Goal: Transaction & Acquisition: Purchase product/service

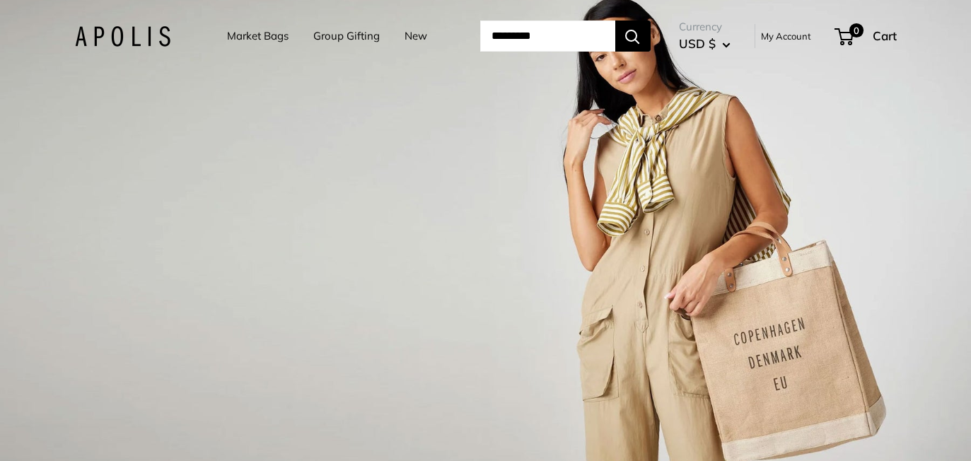
click at [409, 38] on link "New" at bounding box center [415, 36] width 23 height 20
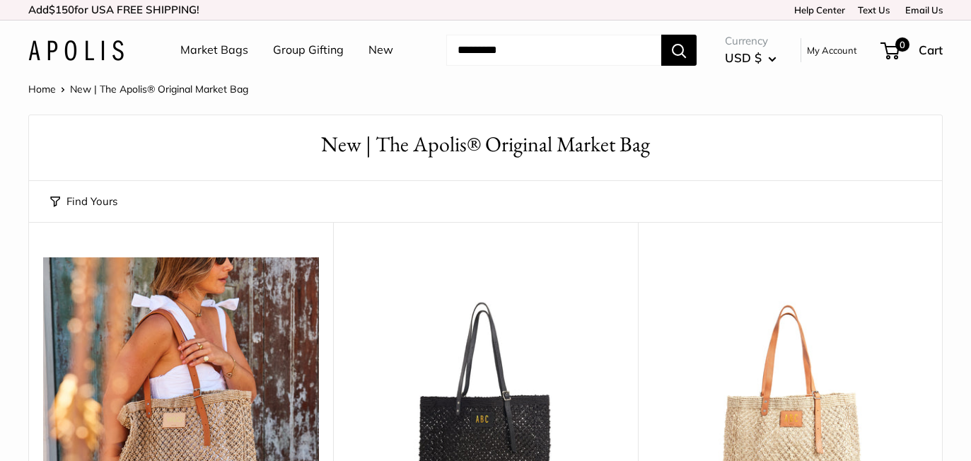
click at [230, 50] on link "Market Bags" at bounding box center [214, 50] width 68 height 21
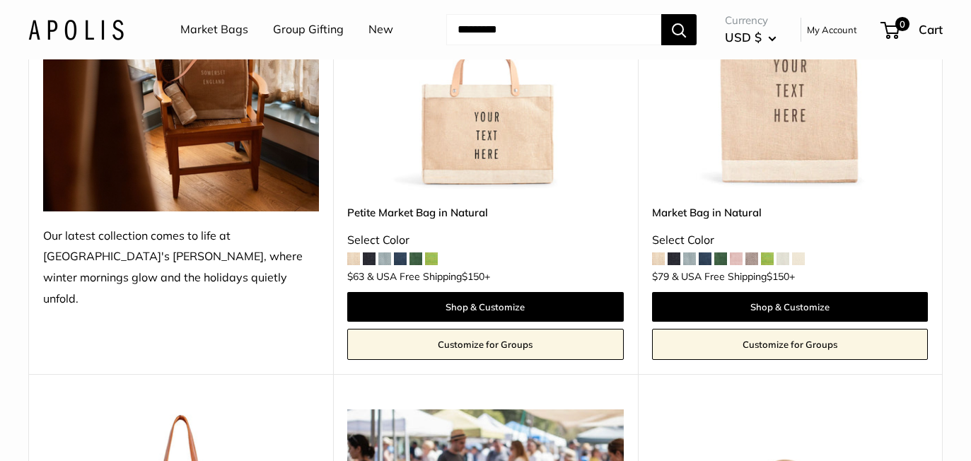
click at [723, 262] on span at bounding box center [720, 258] width 13 height 13
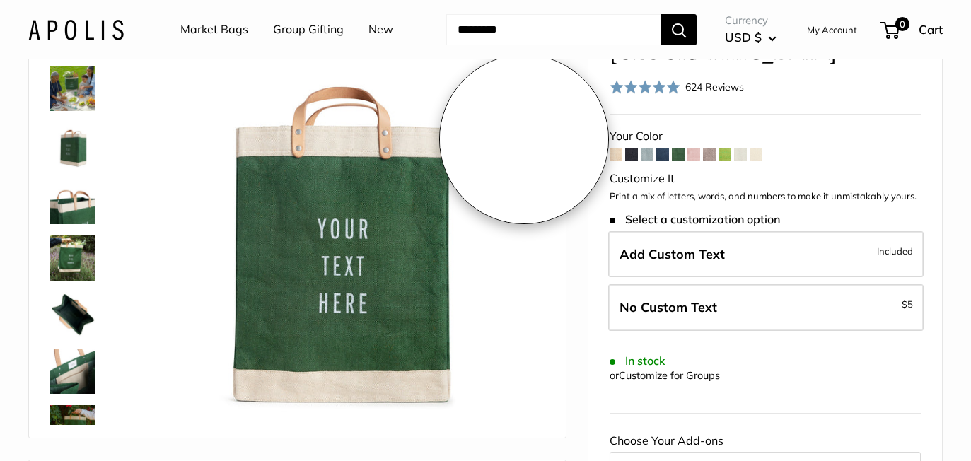
scroll to position [131, 0]
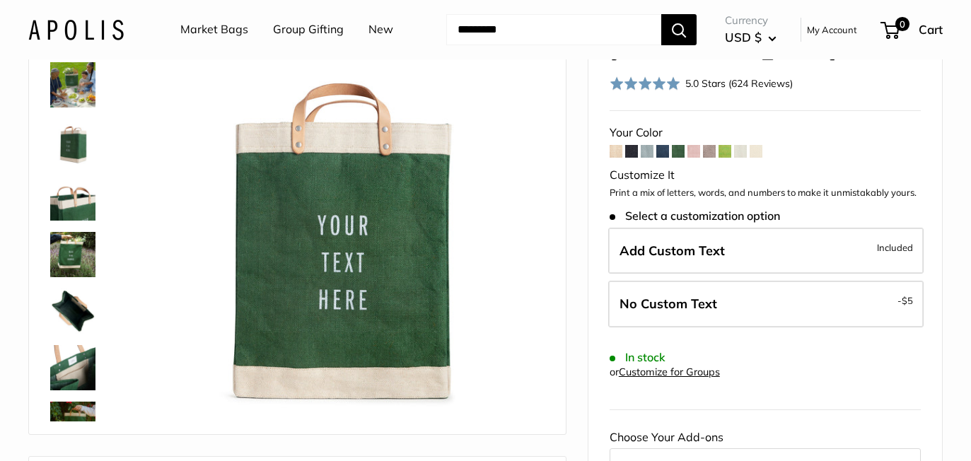
click at [631, 145] on span at bounding box center [631, 151] width 13 height 13
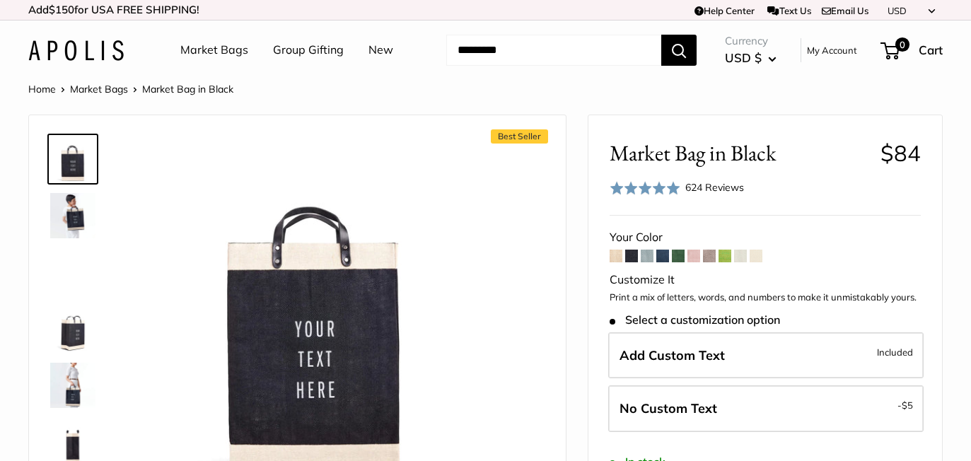
click at [664, 255] on span at bounding box center [662, 256] width 13 height 13
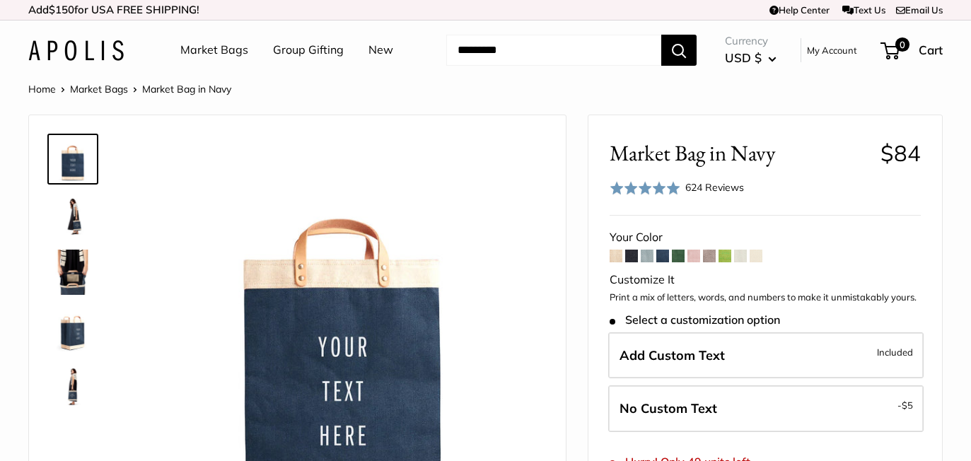
click at [678, 255] on span at bounding box center [678, 256] width 13 height 13
